Goal: Task Accomplishment & Management: Use online tool/utility

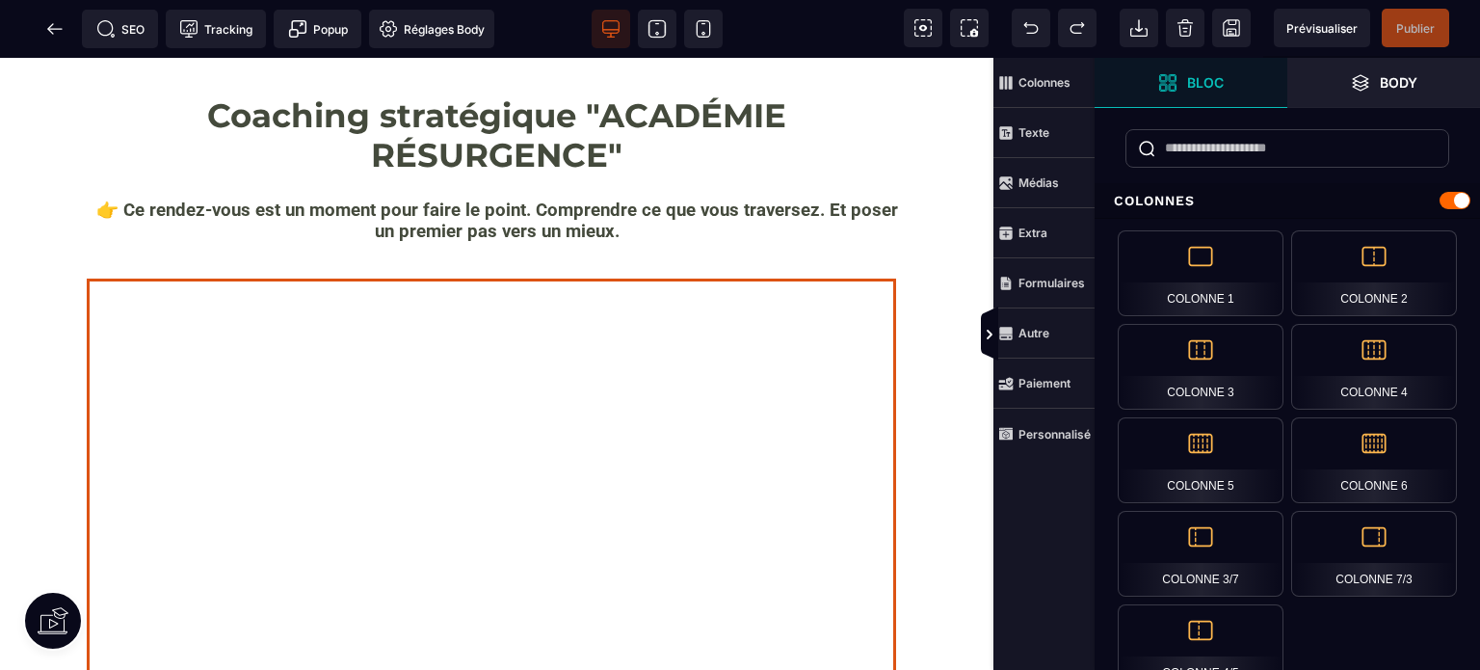
click at [470, 348] on div at bounding box center [498, 661] width 810 height 771
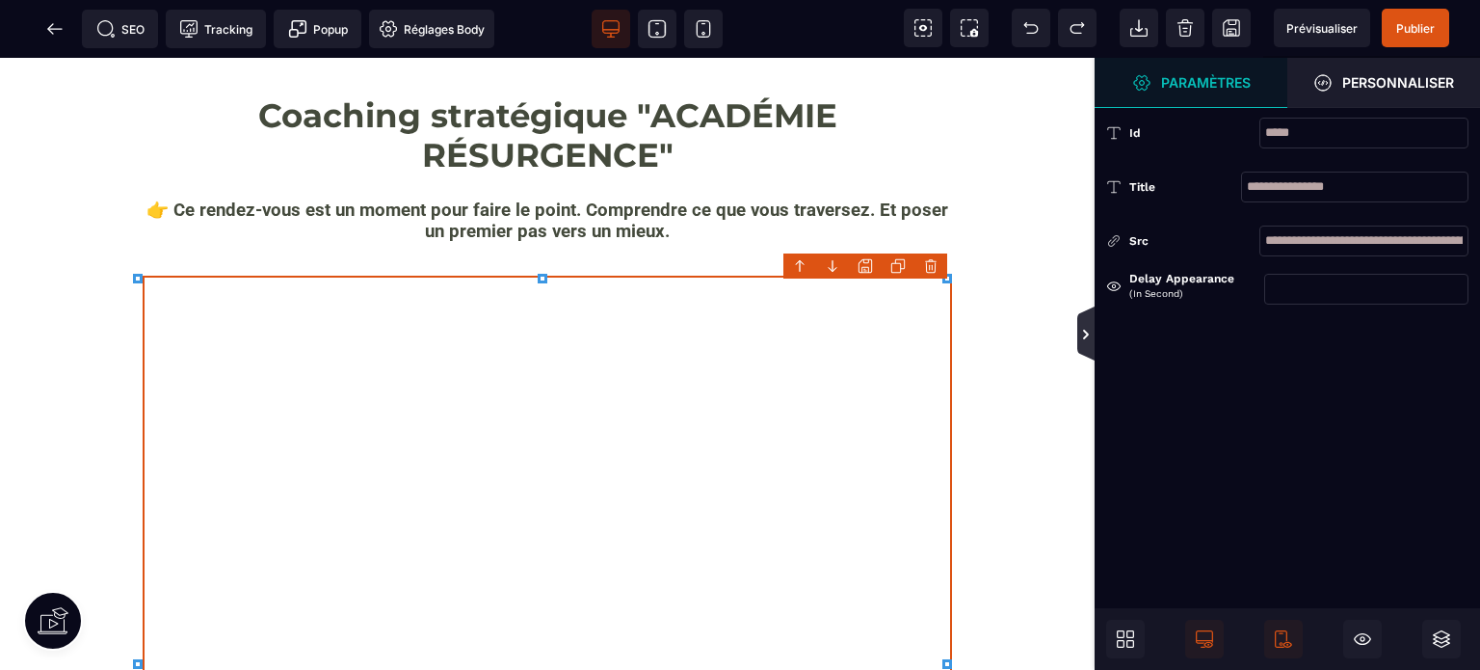
click at [1087, 330] on icon at bounding box center [1085, 334] width 15 height 15
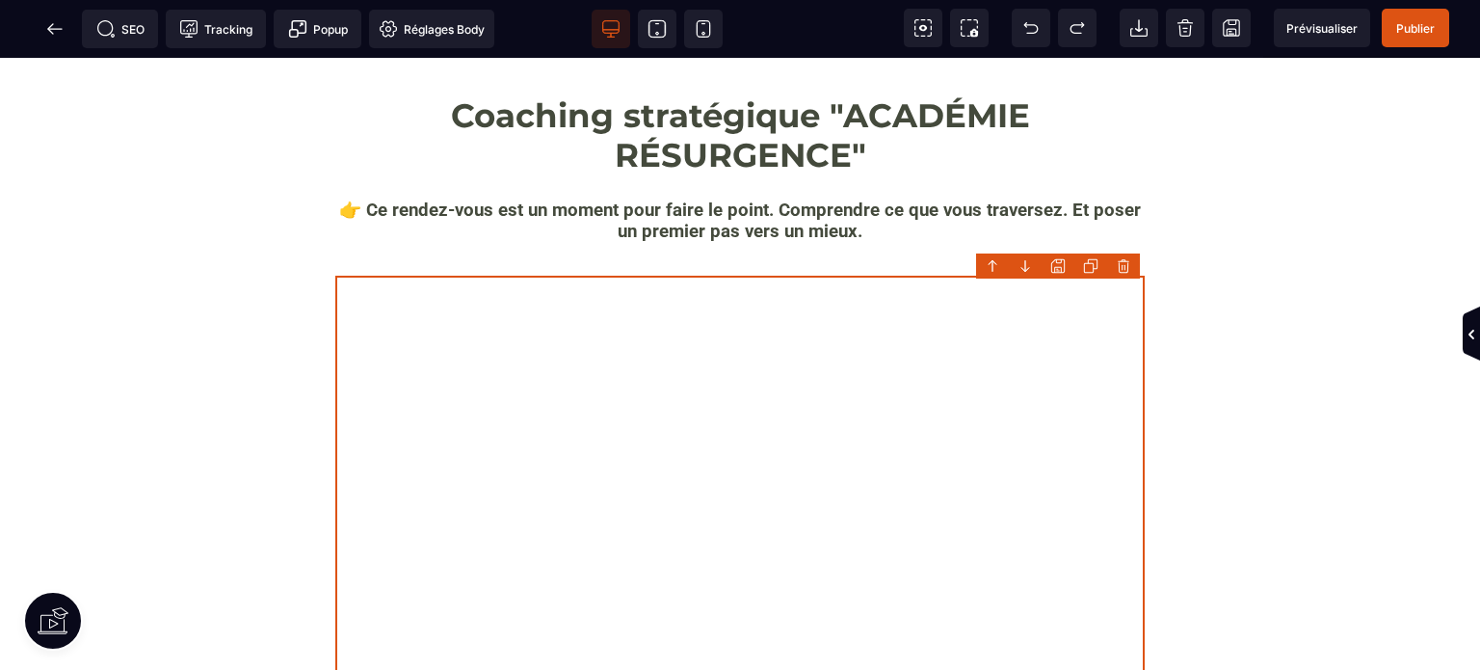
click at [687, 317] on div at bounding box center [740, 661] width 810 height 771
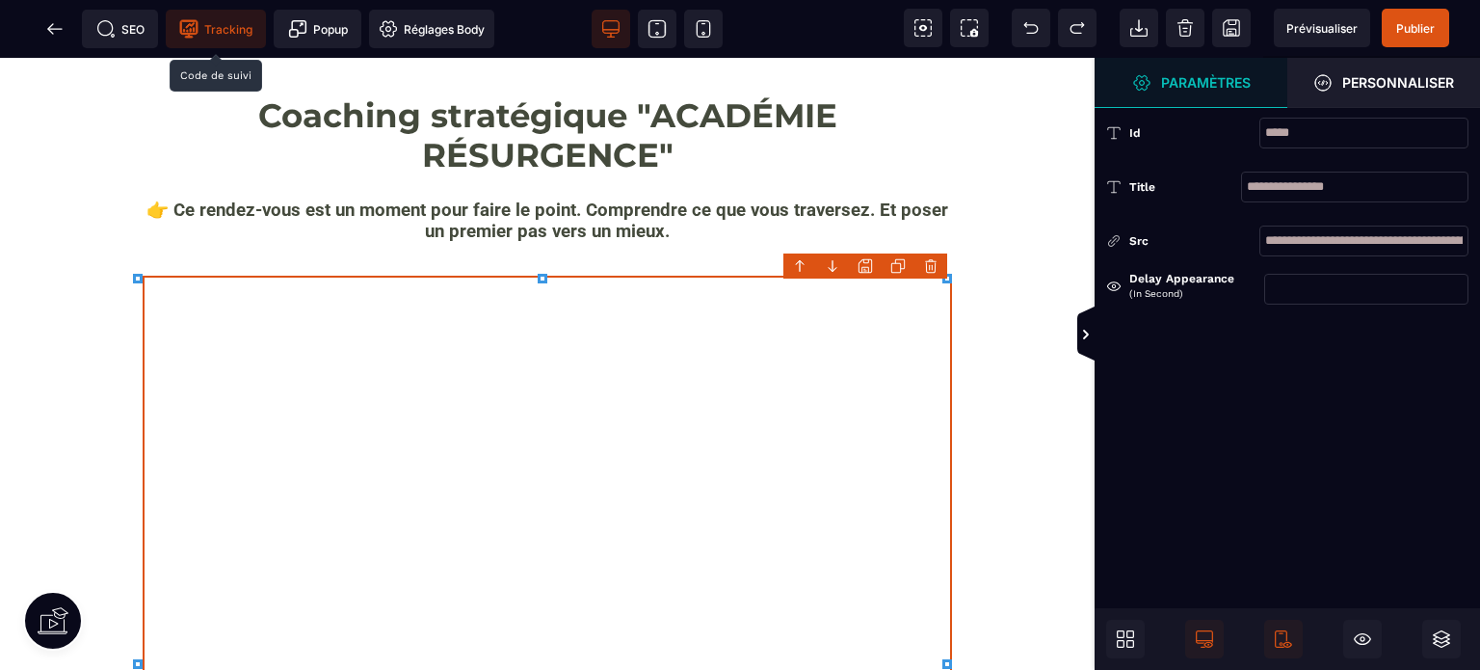
click at [201, 34] on span "Tracking" at bounding box center [215, 28] width 73 height 19
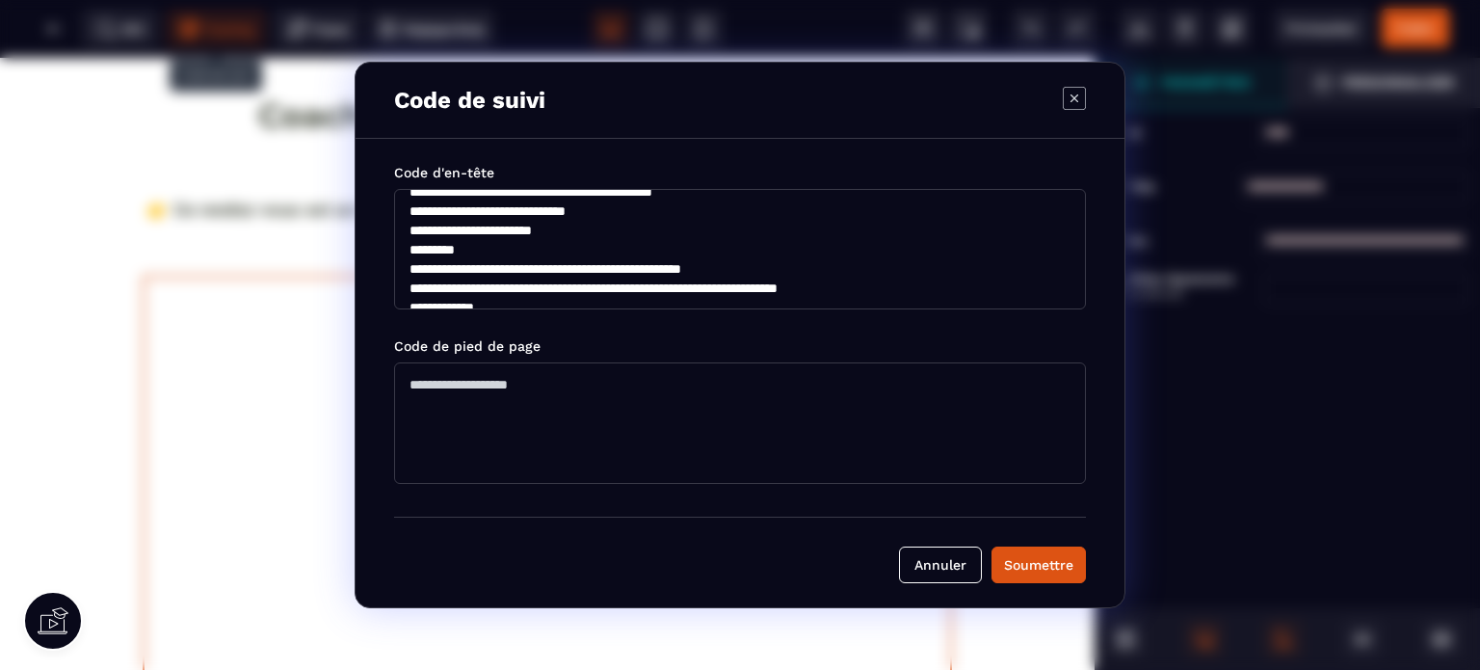
scroll to position [197, 0]
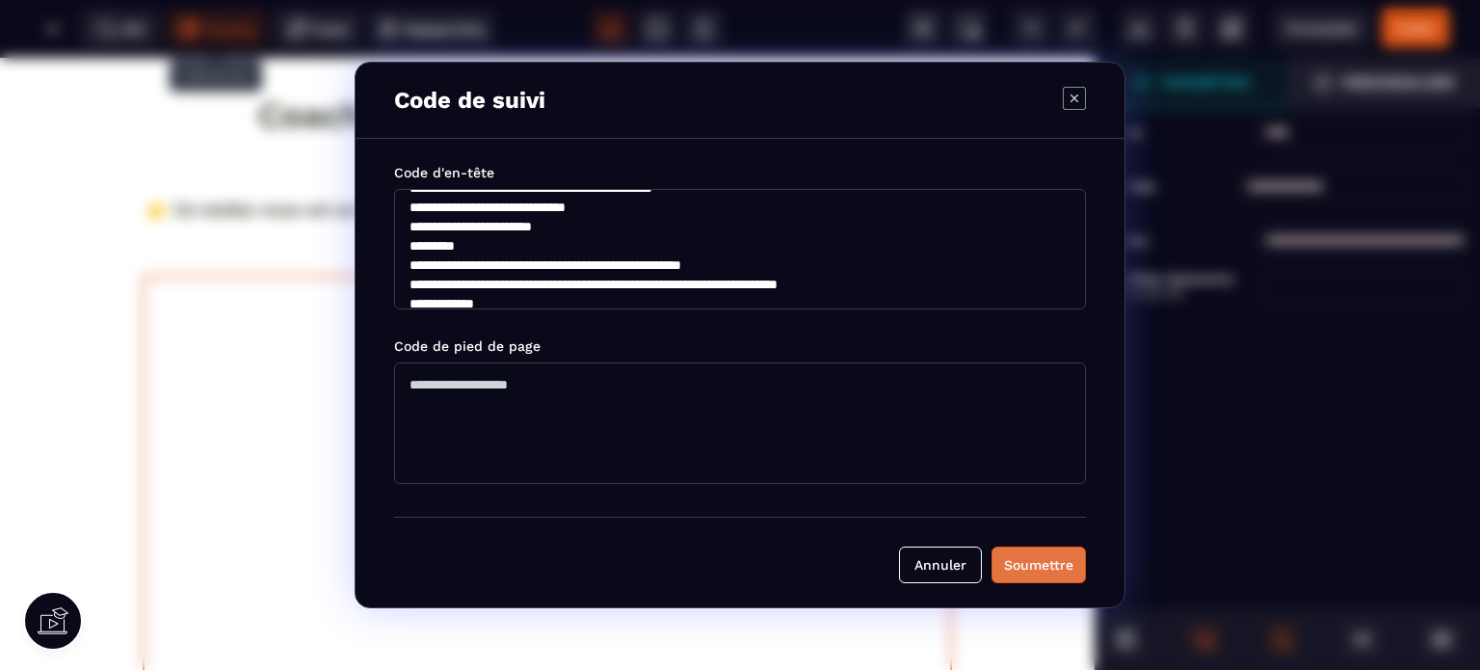
click at [1051, 557] on div "Soumettre" at bounding box center [1038, 564] width 69 height 19
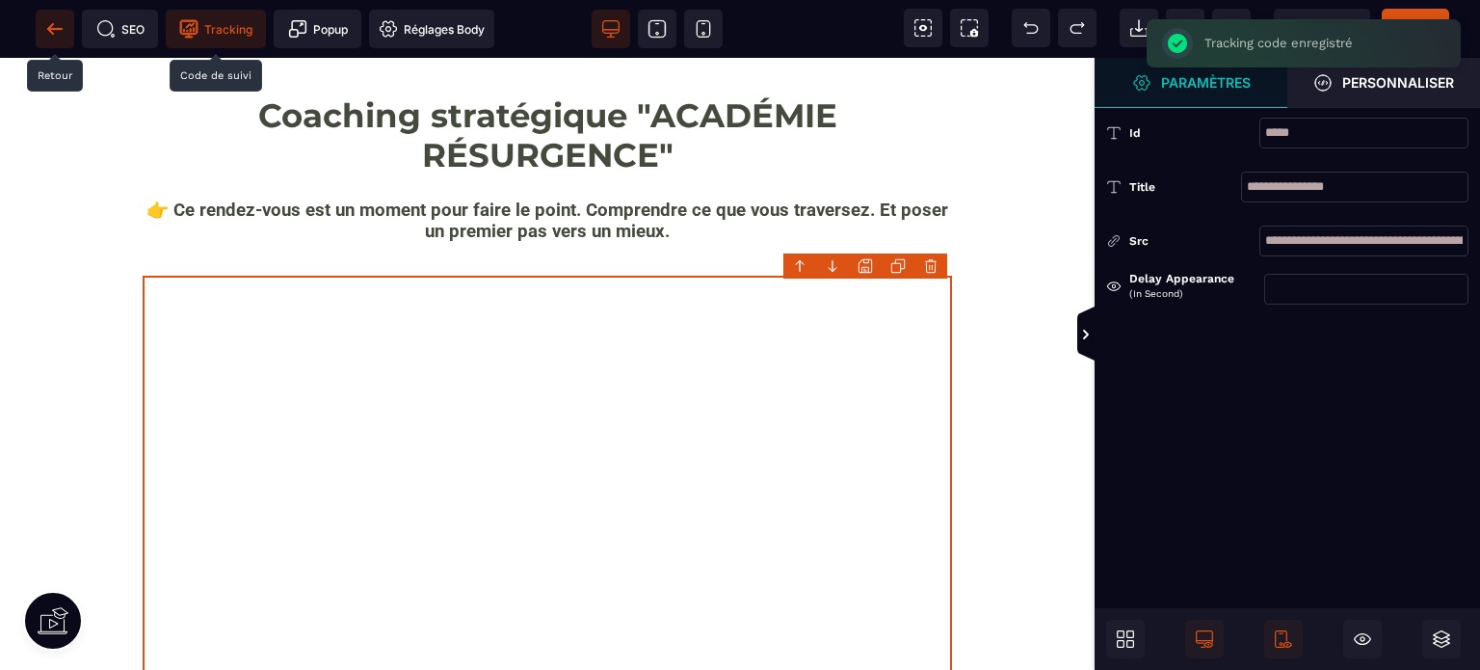
click at [52, 33] on icon at bounding box center [50, 28] width 6 height 11
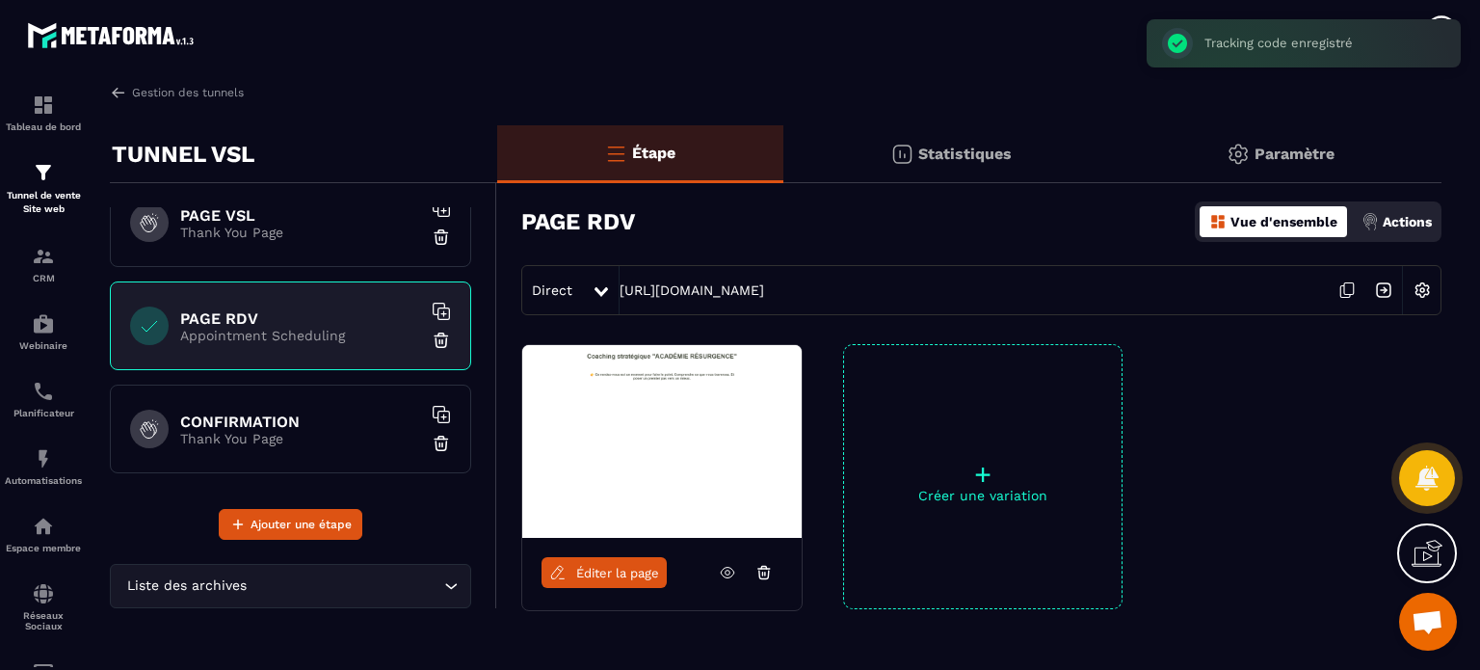
scroll to position [194, 0]
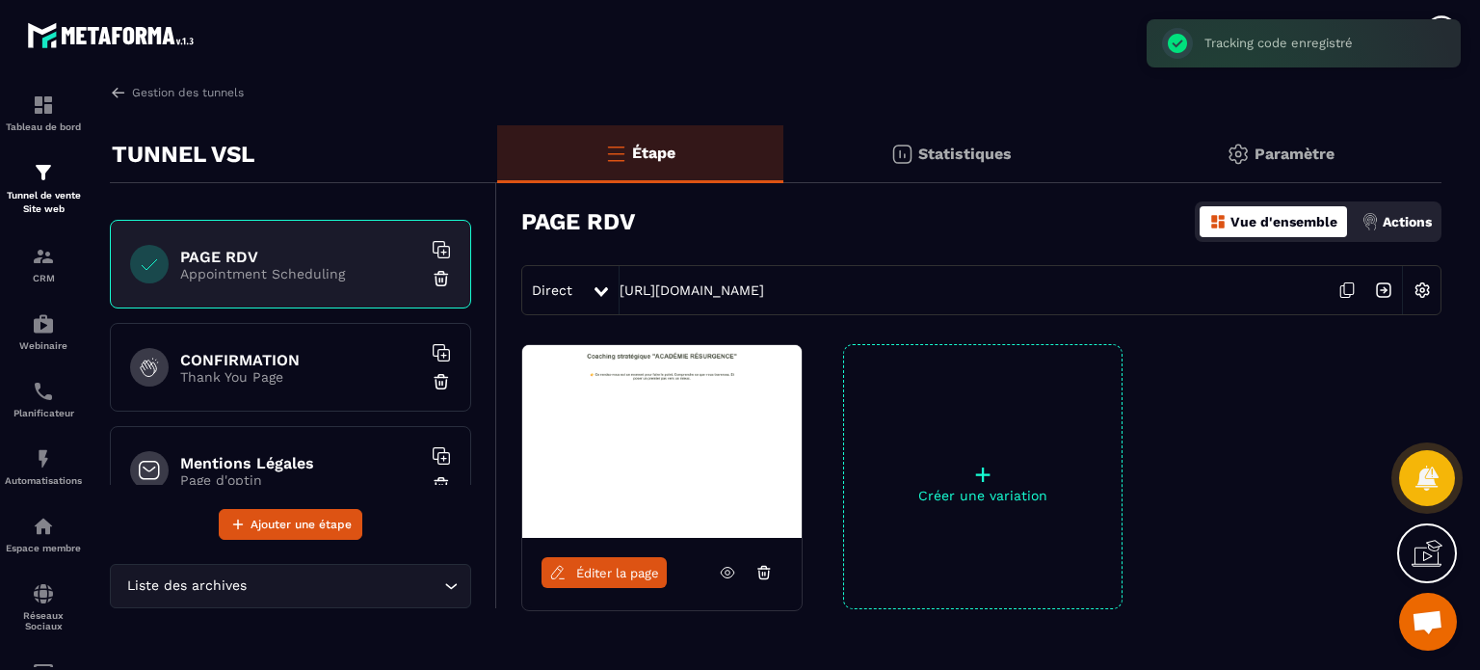
click at [220, 392] on div "CONFIRMATION Thank You Page" at bounding box center [290, 367] width 361 height 89
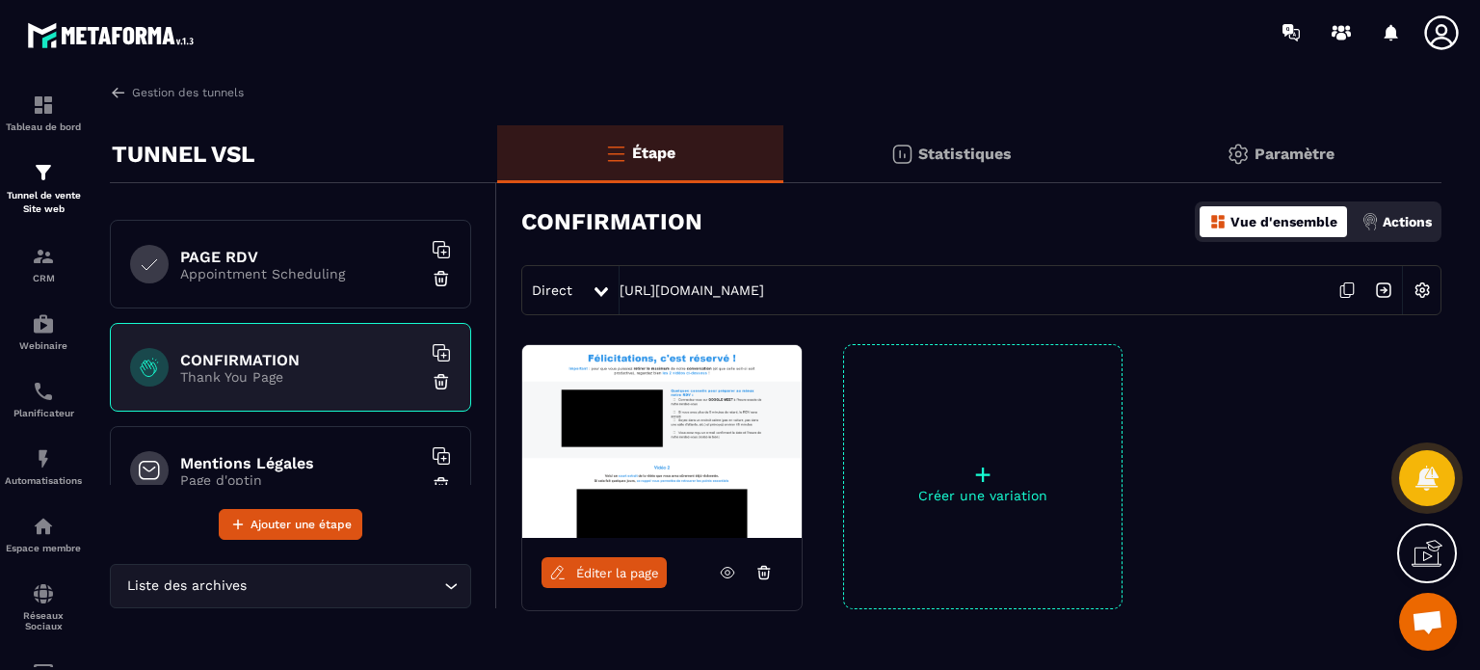
click at [625, 577] on span "Éditer la page" at bounding box center [617, 573] width 83 height 14
